Goal: Information Seeking & Learning: Check status

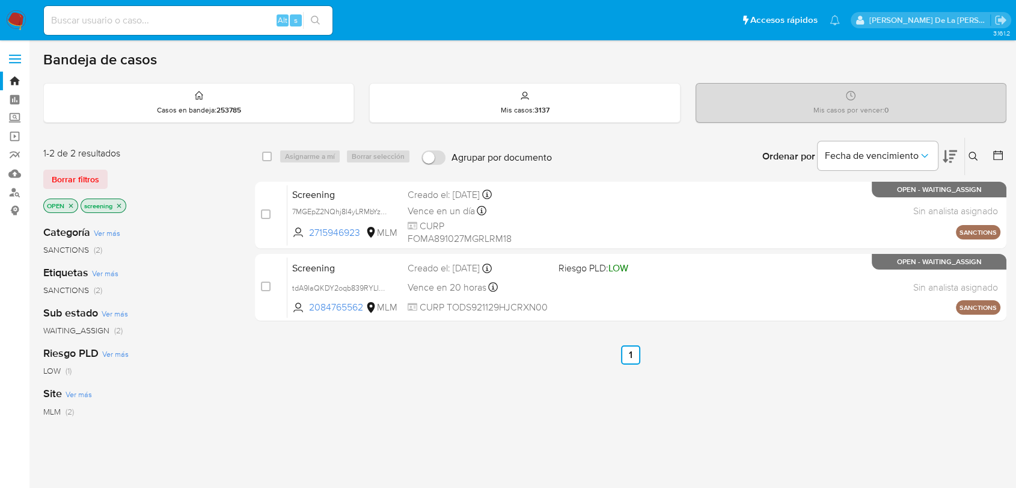
click at [25, 20] on img at bounding box center [16, 20] width 20 height 20
click at [19, 20] on img at bounding box center [16, 20] width 20 height 20
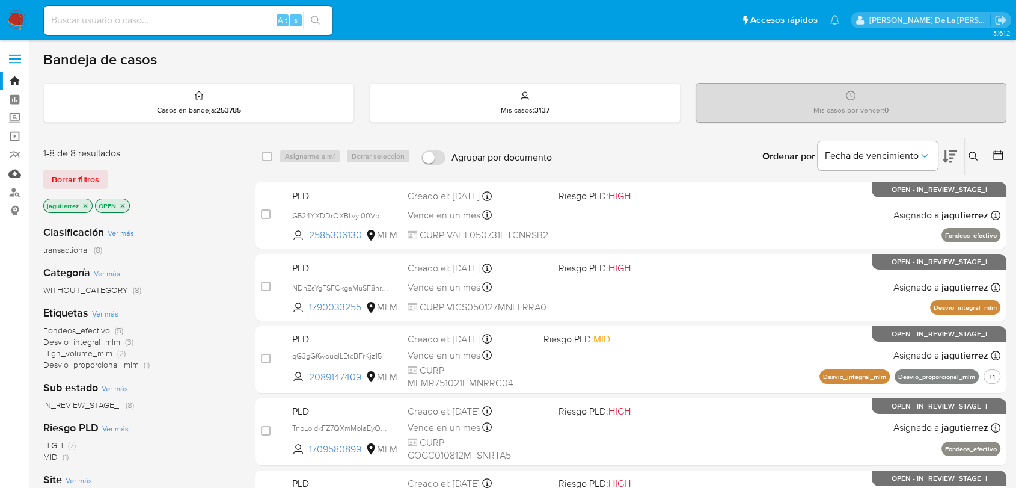
click at [15, 173] on link "Mulan" at bounding box center [71, 173] width 143 height 19
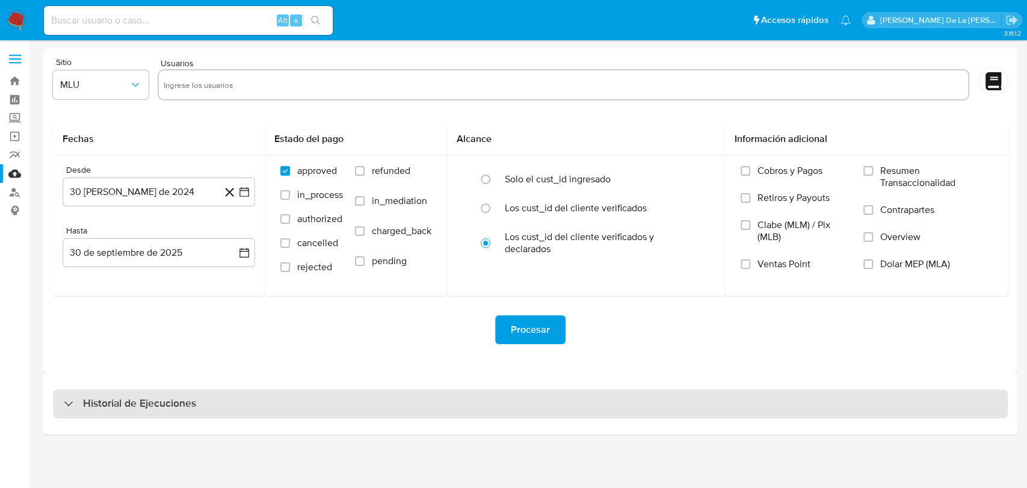
click at [122, 411] on div "Historial de Ejecuciones" at bounding box center [530, 403] width 955 height 29
click at [97, 404] on h3 "Historial de Ejecuciones" at bounding box center [139, 403] width 113 height 14
select select "10"
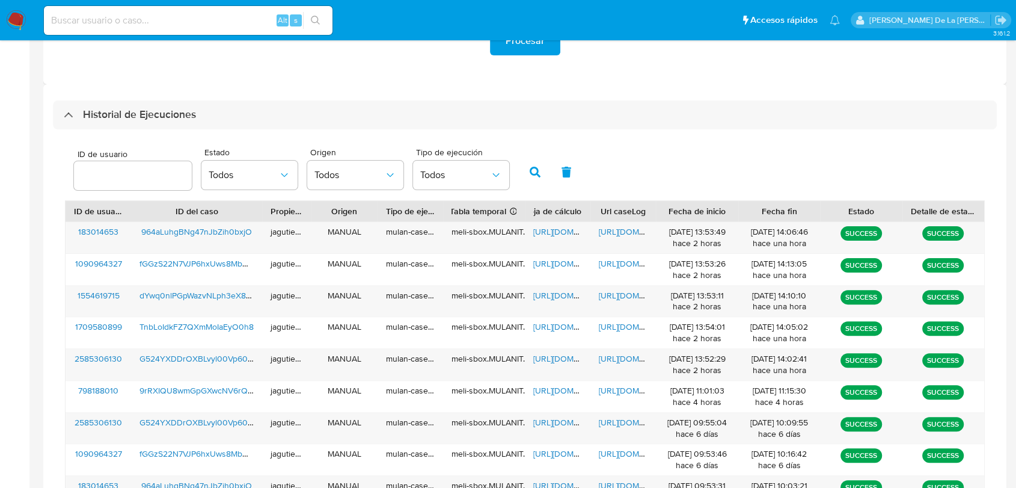
scroll to position [334, 0]
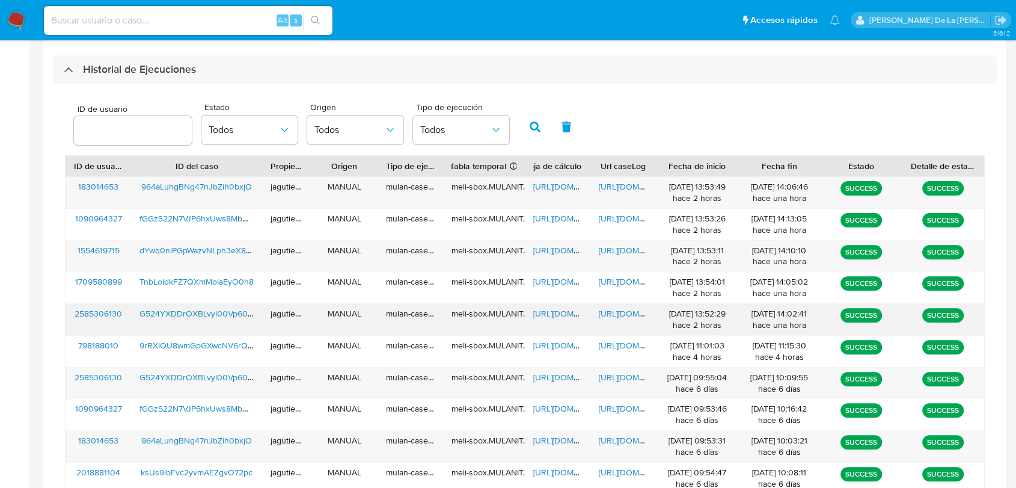
click at [163, 317] on span "G524YXDDrOXBLvyl00Vp60vW" at bounding box center [200, 313] width 120 height 12
click at [577, 315] on span "https://docs.google.com/spreadsheets/d/1D8ChG3d8j1IjEhNyk3ulKgK0y-CYoJqoU2qr2yJ…" at bounding box center [575, 313] width 83 height 12
click at [612, 312] on span "https://docs.google.com/document/d/1AlbZfpxBecJSUP8fNTW0RkAmi0KojoC1hqCZw96_mr0…" at bounding box center [640, 313] width 83 height 12
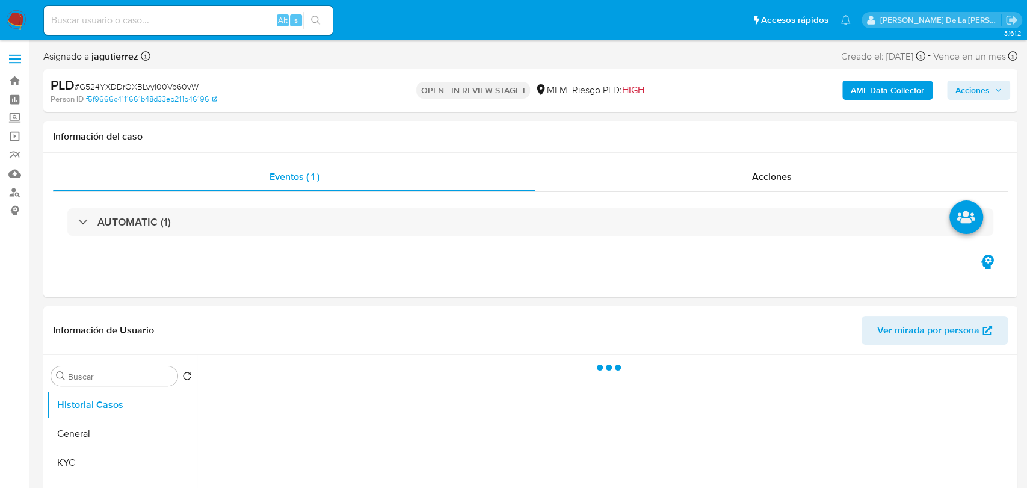
select select "10"
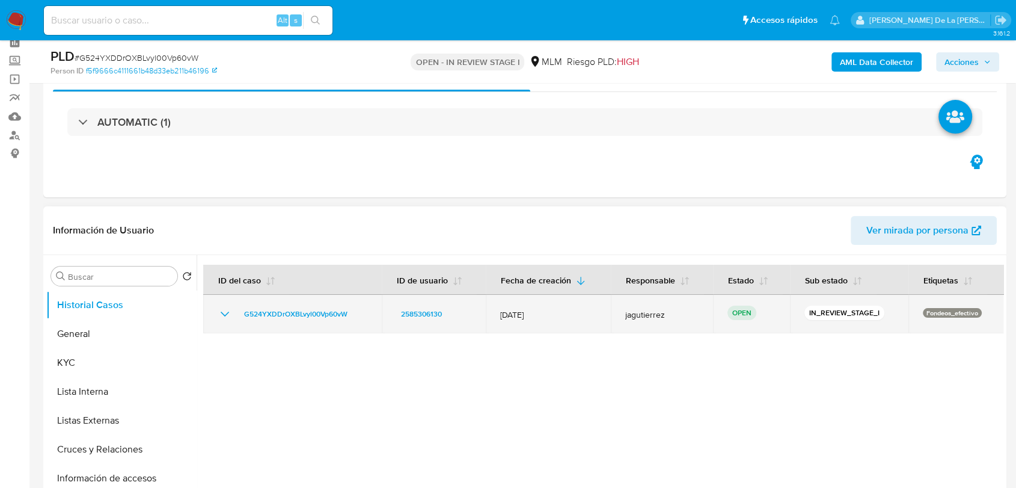
scroll to position [134, 0]
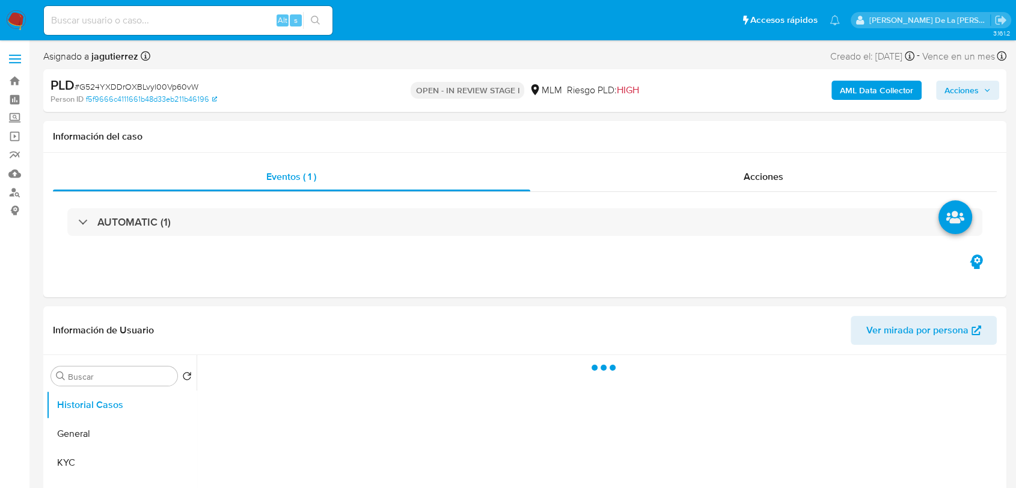
select select "10"
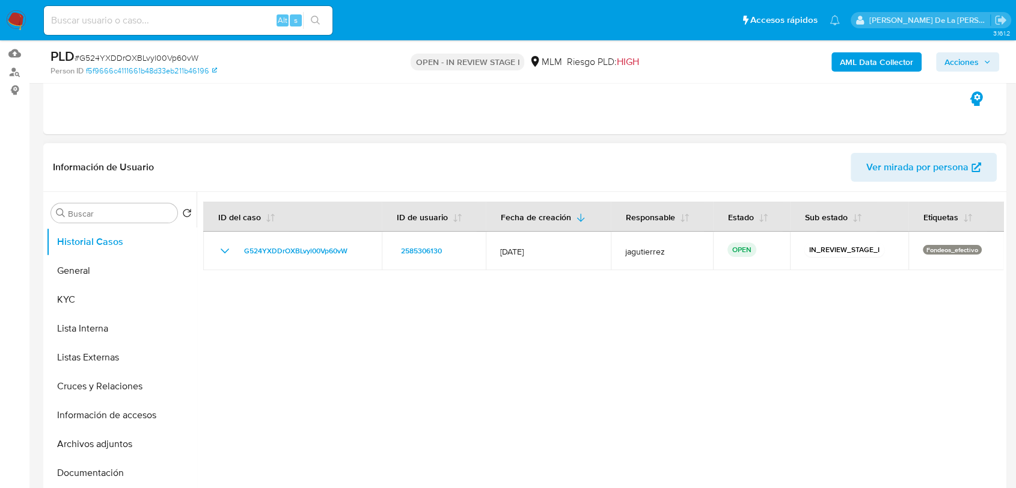
scroll to position [267, 0]
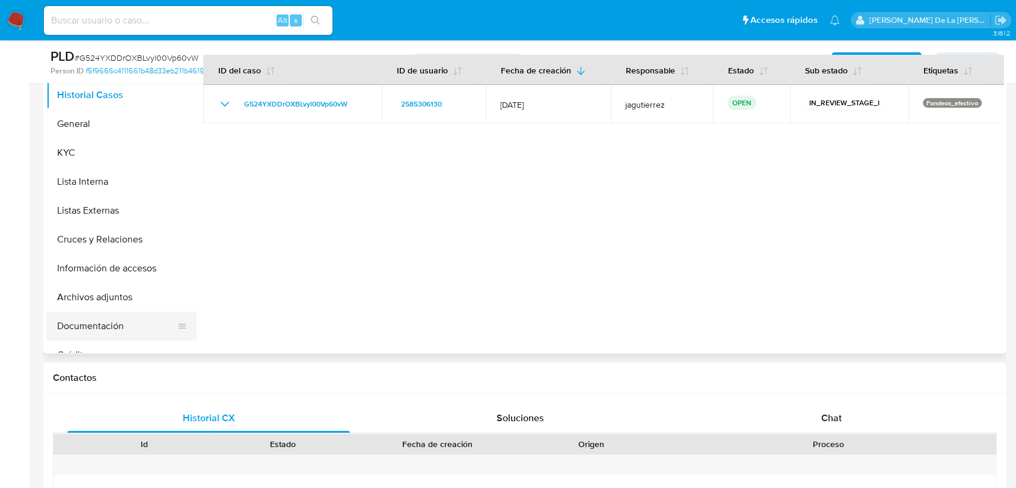
click at [101, 320] on button "Documentación" at bounding box center [116, 326] width 141 height 29
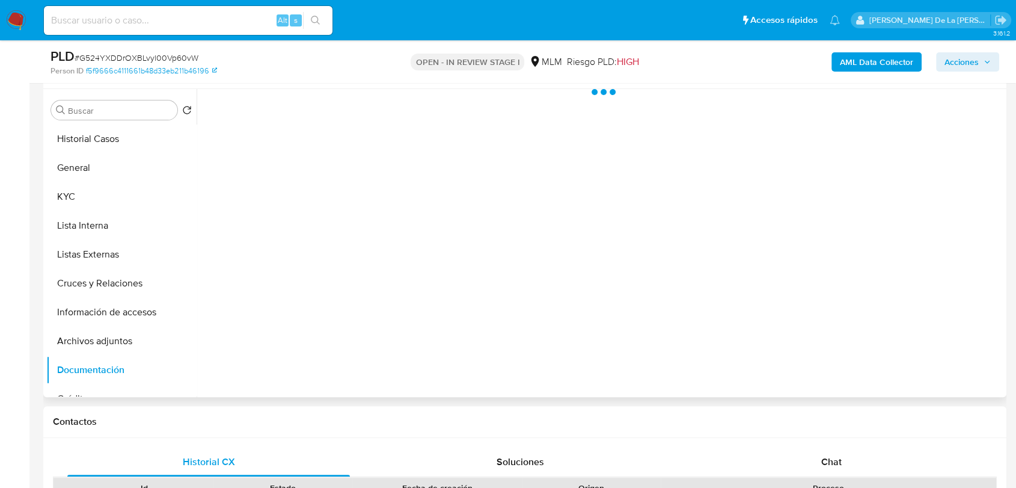
scroll to position [200, 0]
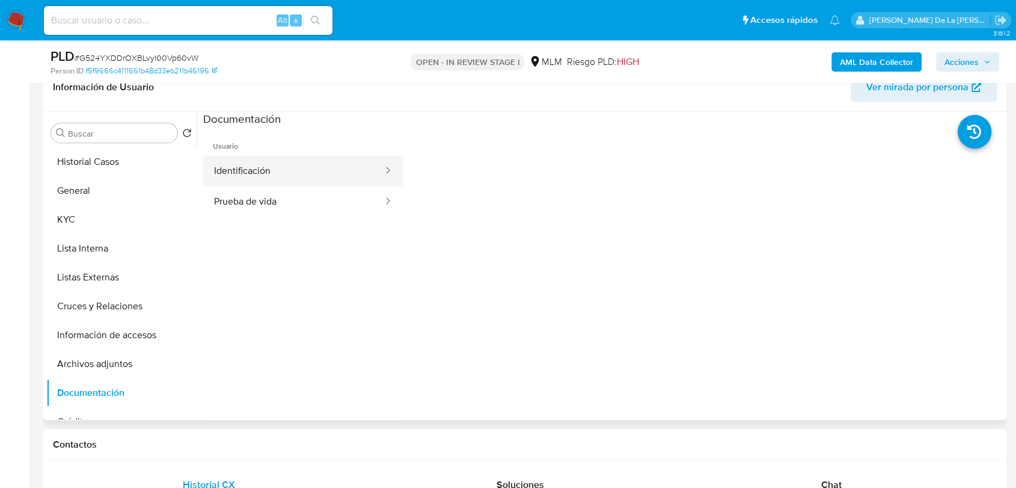
click at [304, 179] on button "Identificación" at bounding box center [293, 171] width 181 height 31
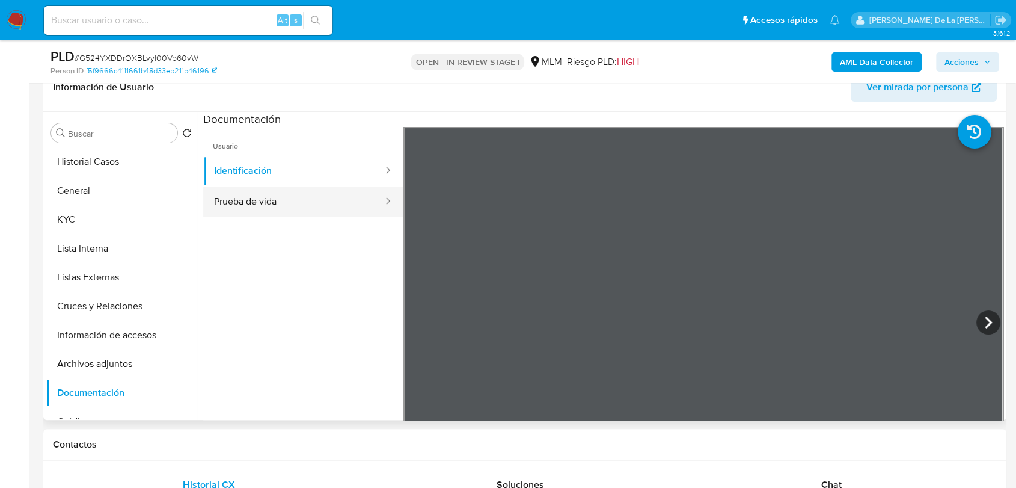
click at [249, 215] on button "Prueba de vida" at bounding box center [293, 201] width 181 height 31
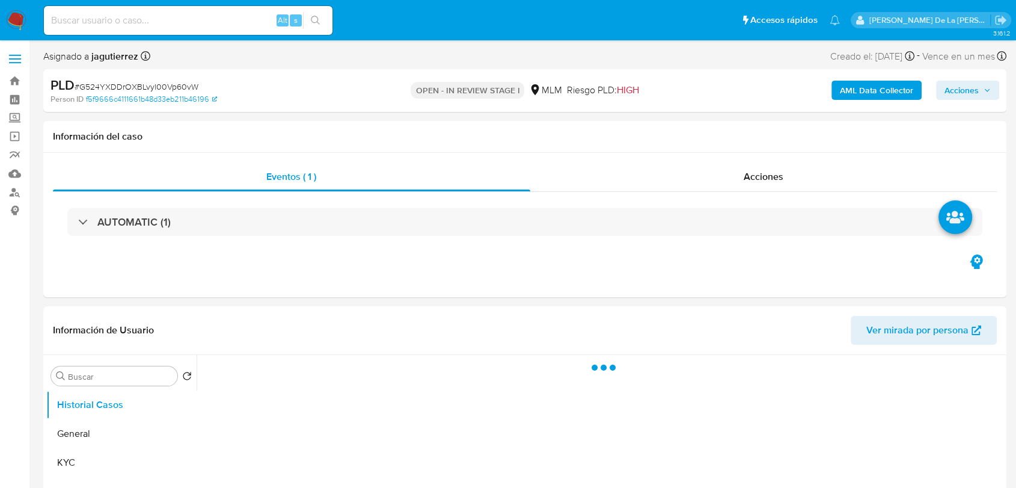
select select "10"
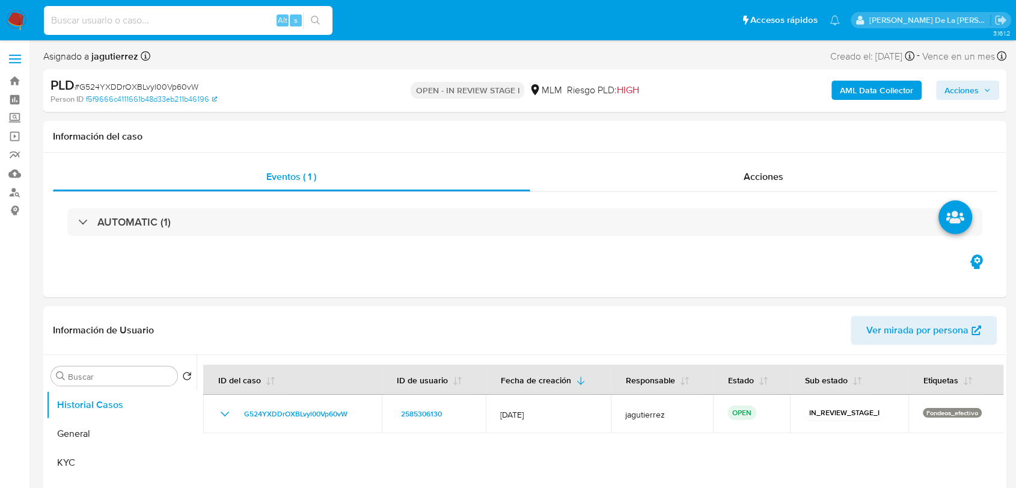
click at [93, 20] on input at bounding box center [188, 21] width 289 height 16
paste input "1717820963"
type input "1717820963"
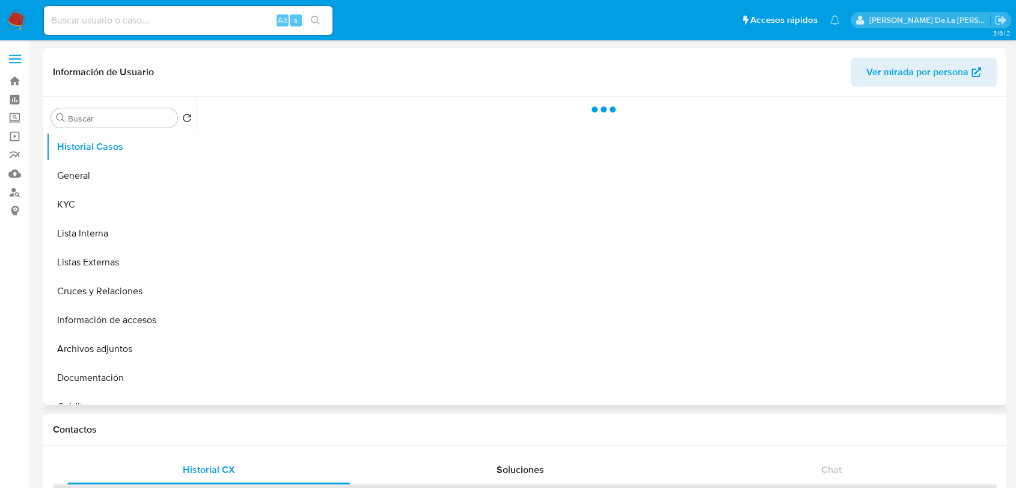
select select "10"
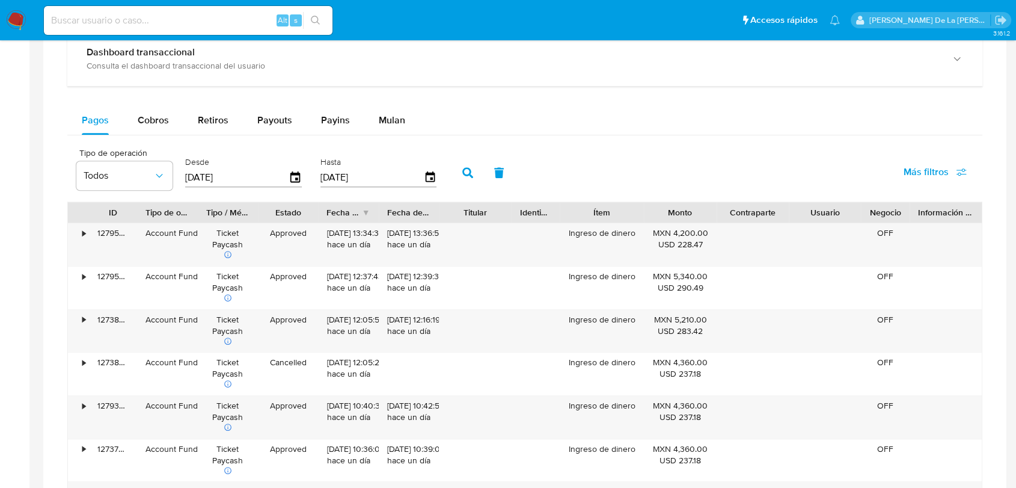
scroll to position [743, 0]
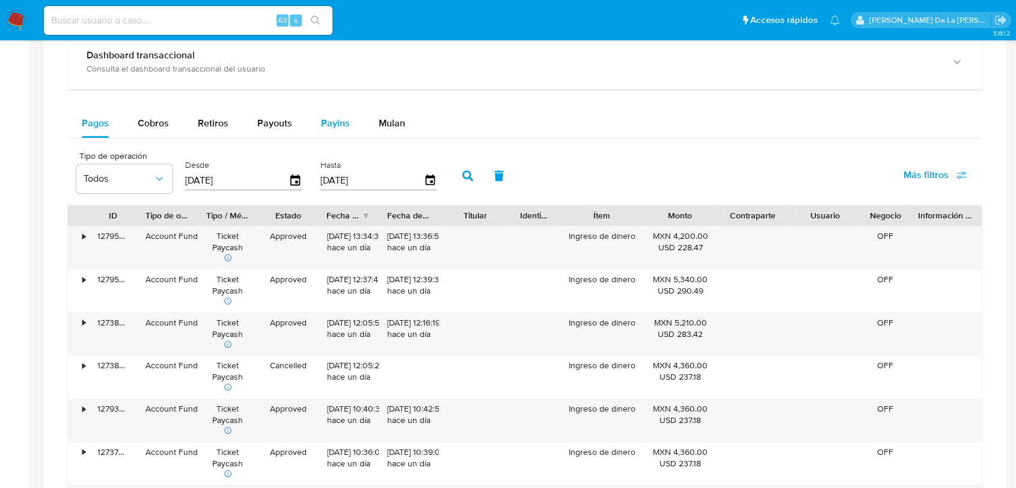
click at [331, 128] on span "Payins" at bounding box center [335, 123] width 29 height 14
select select "10"
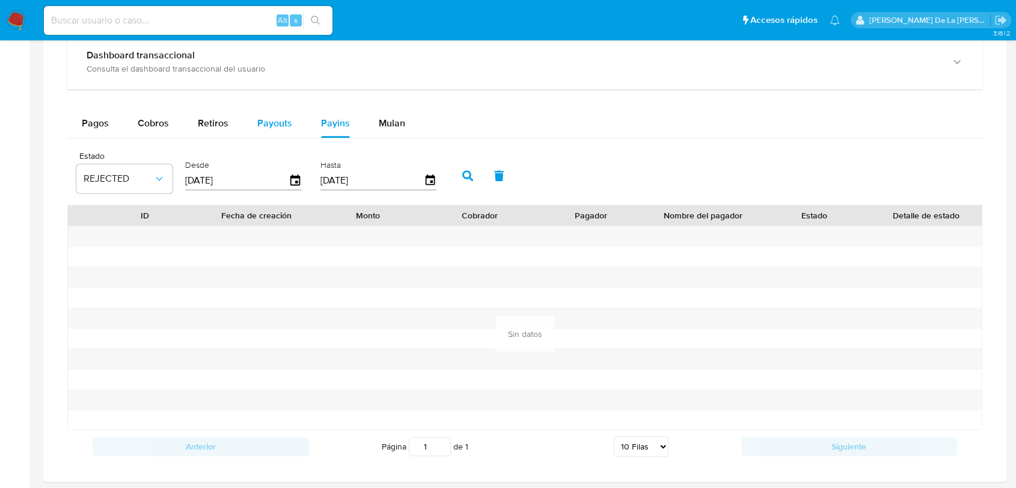
click at [272, 121] on span "Payouts" at bounding box center [274, 123] width 35 height 14
select select "10"
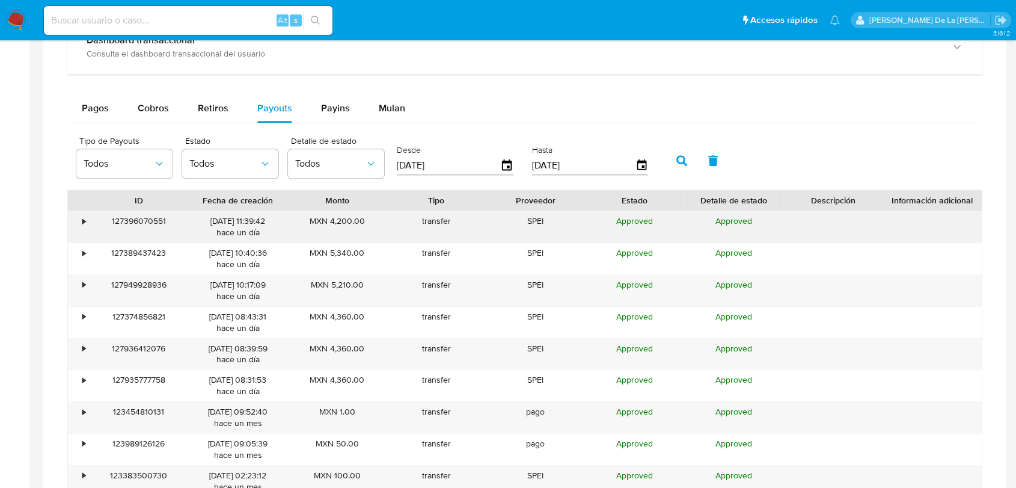
scroll to position [759, 0]
click at [77, 221] on div "•" at bounding box center [78, 225] width 21 height 31
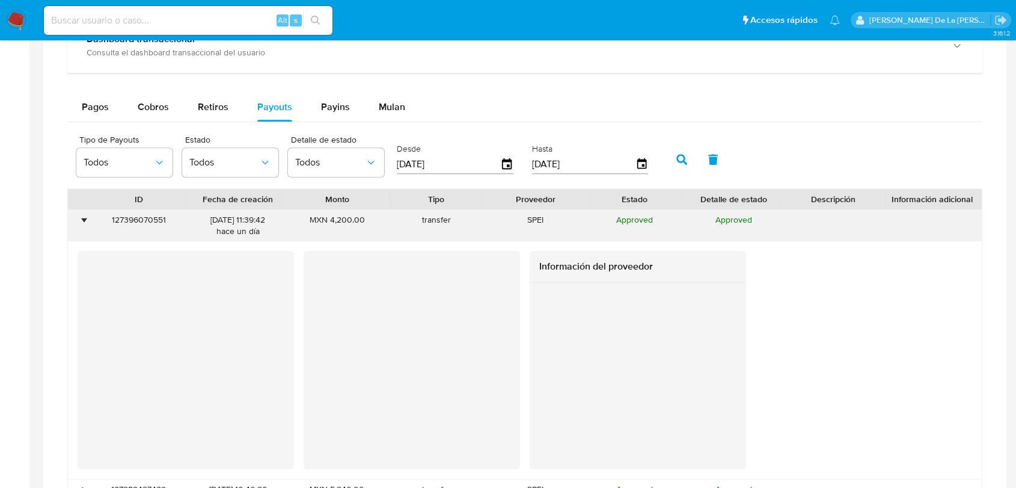
click at [77, 221] on div "•" at bounding box center [78, 225] width 21 height 31
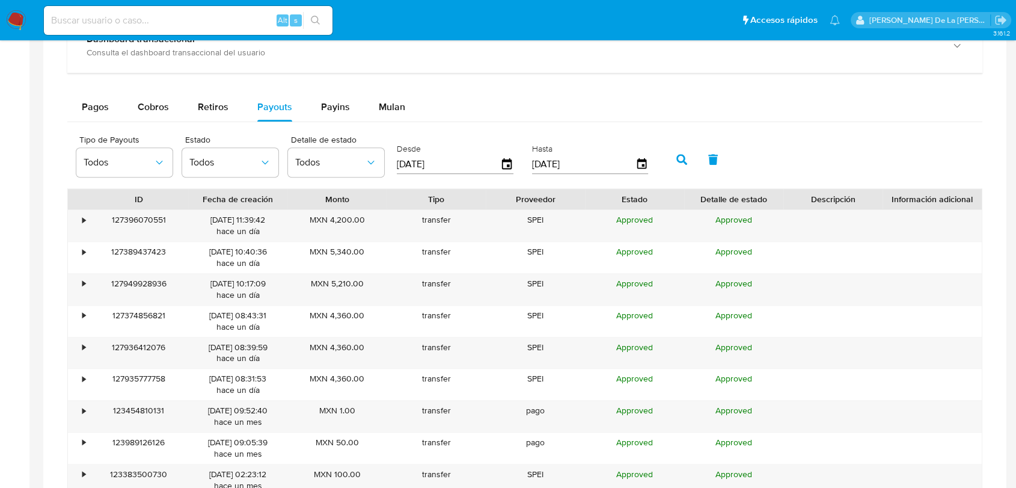
click at [95, 19] on input at bounding box center [188, 21] width 289 height 16
paste input "1831386280"
type input "1831386280"
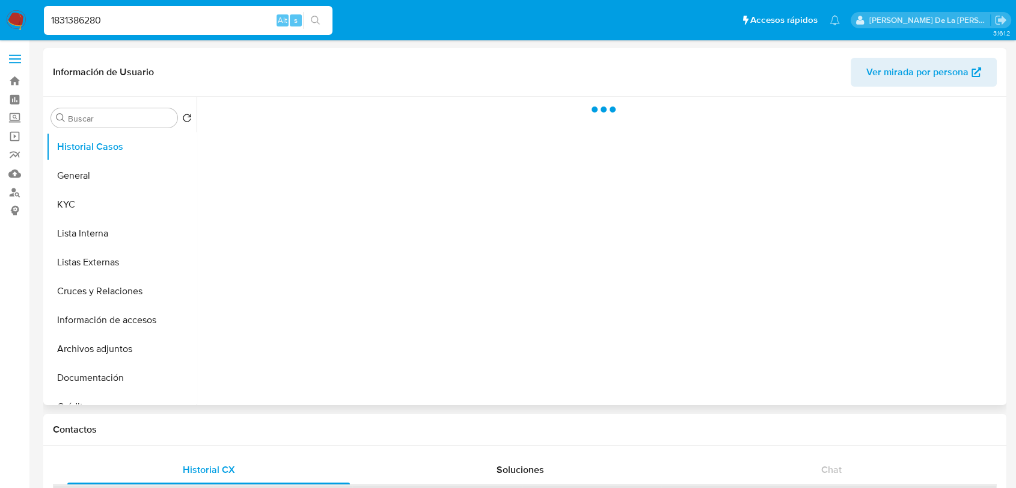
select select "10"
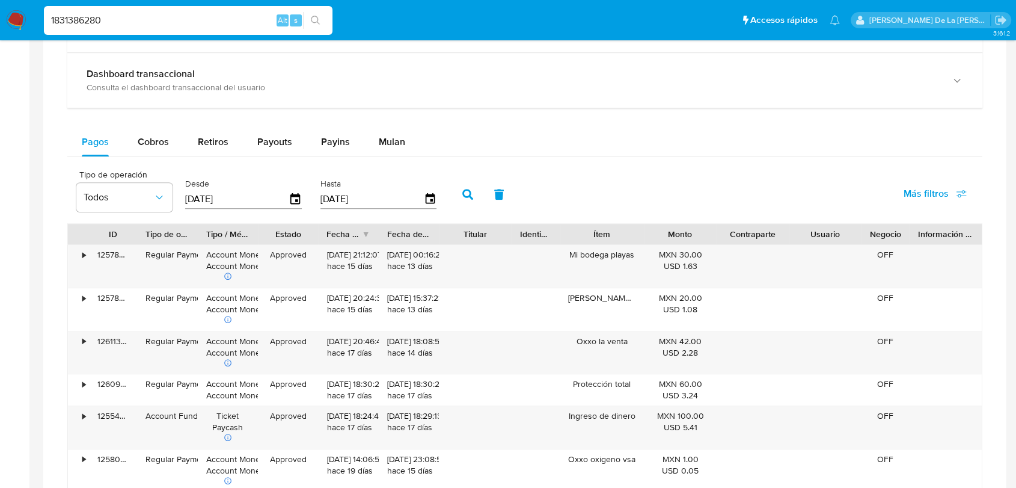
scroll to position [733, 0]
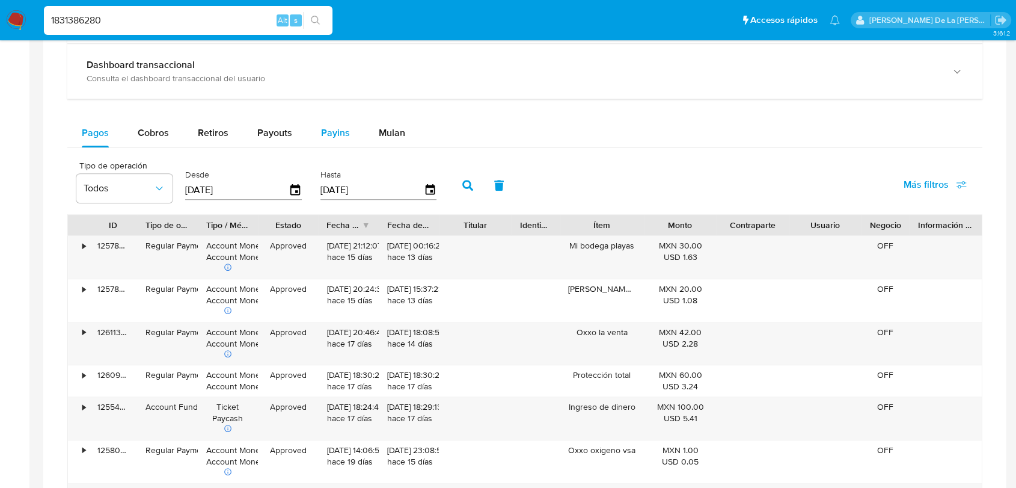
click at [311, 118] on button "Payins" at bounding box center [336, 132] width 58 height 29
select select "10"
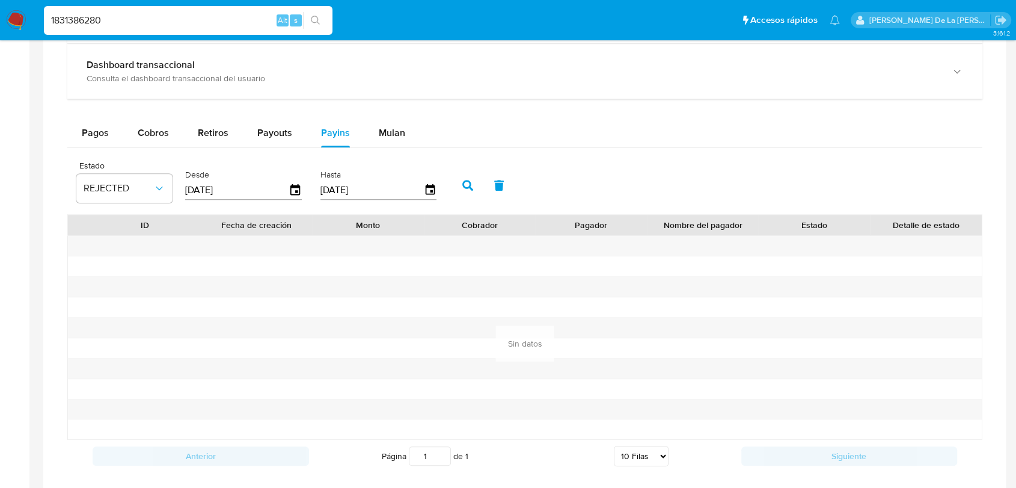
type button "4"
